Goal: Transaction & Acquisition: Book appointment/travel/reservation

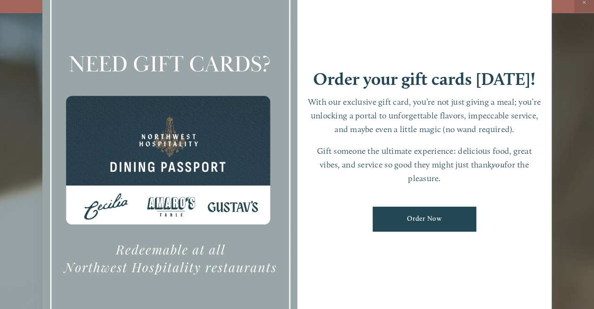
scroll to position [20, 0]
click at [585, 164] on div at bounding box center [297, 154] width 594 height 309
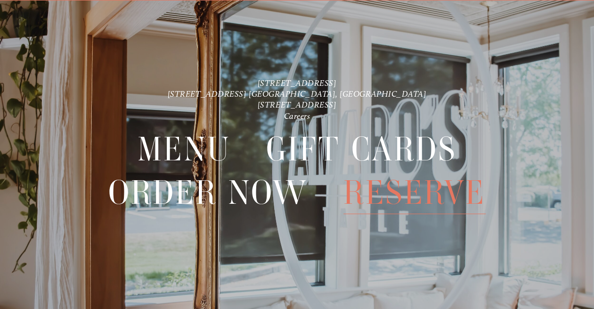
click at [406, 189] on span "Reserve" at bounding box center [414, 192] width 142 height 43
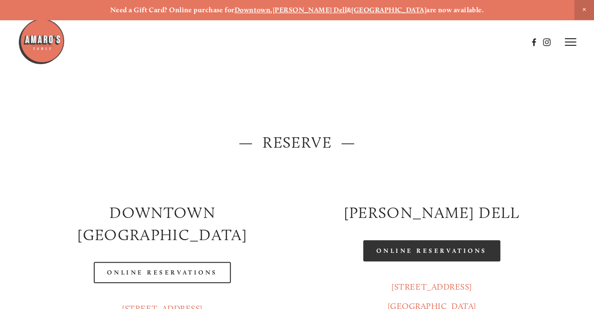
click at [432, 244] on link "Online Reservations" at bounding box center [431, 250] width 137 height 21
